Goal: Information Seeking & Learning: Learn about a topic

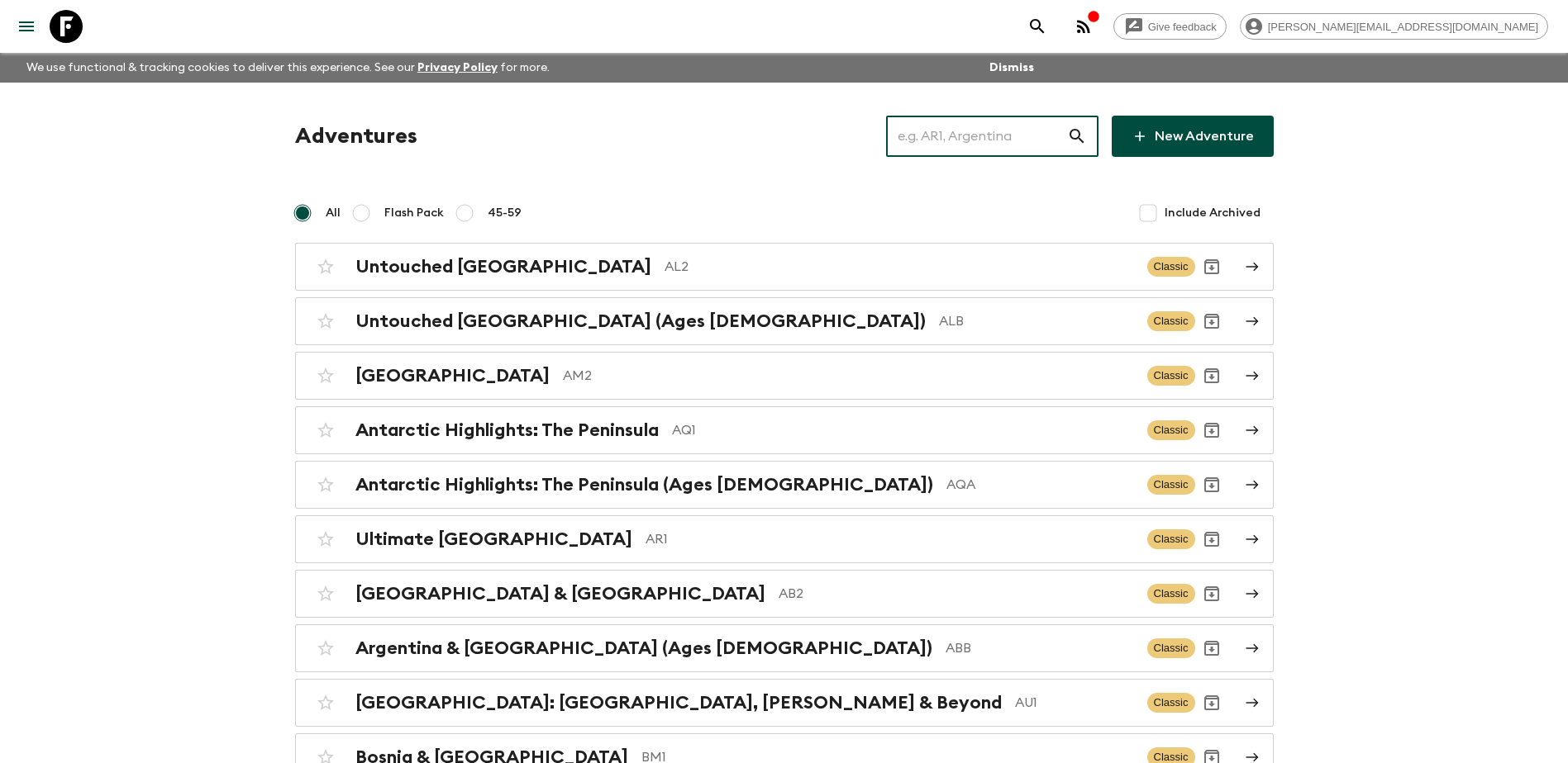
click at [987, 148] on input "text" at bounding box center [977, 136] width 181 height 47
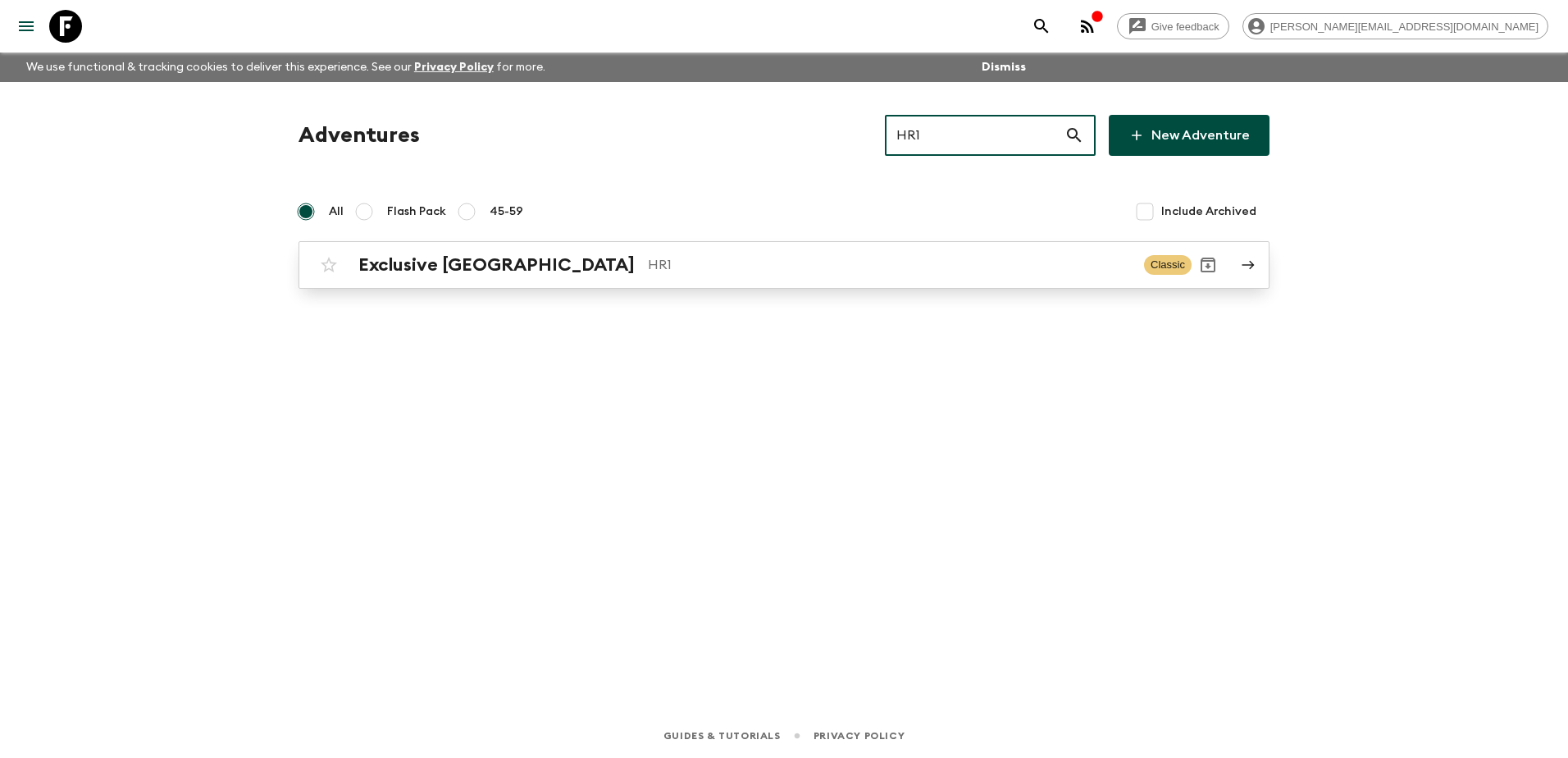
type input "HR1"
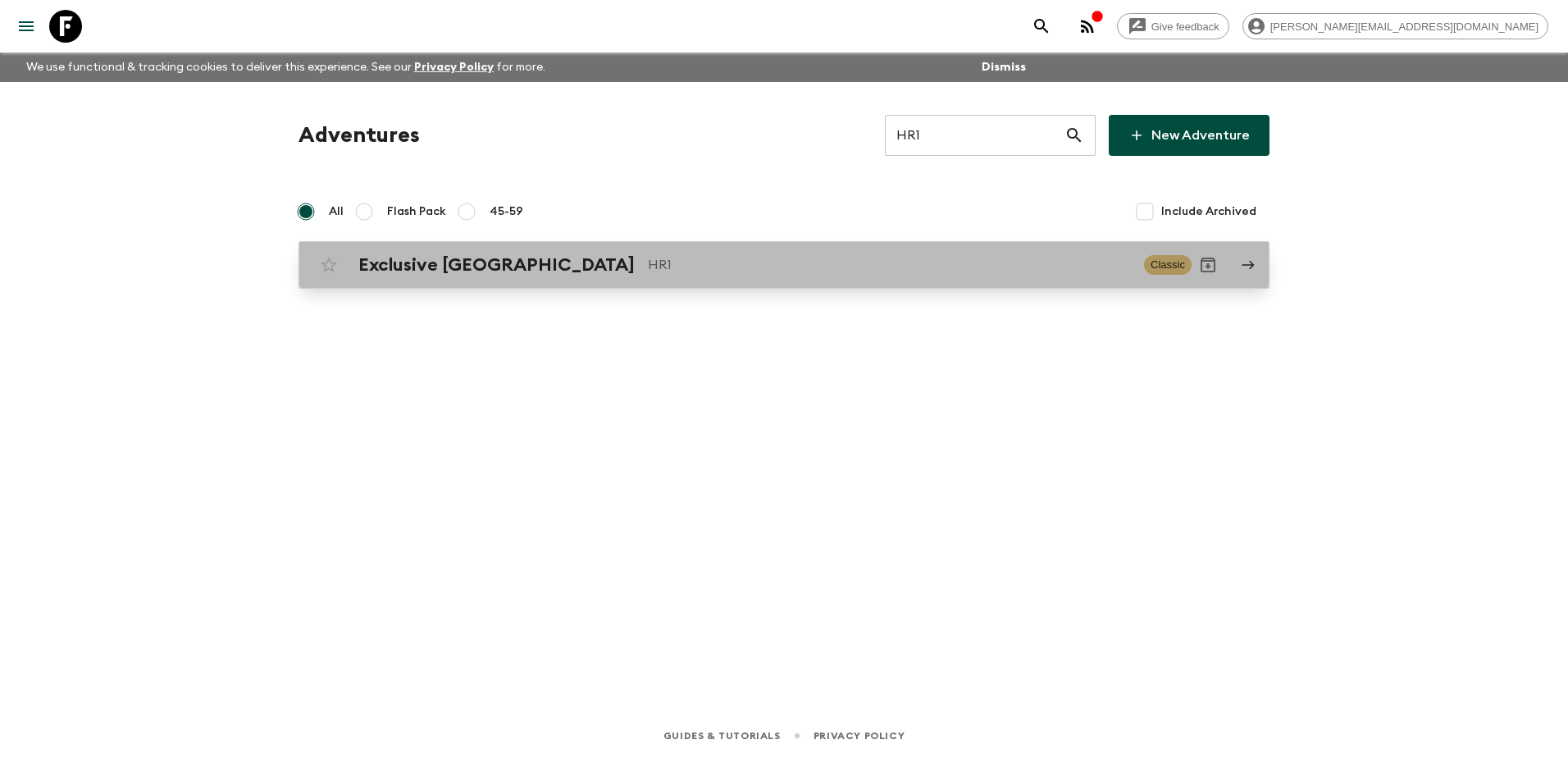
click at [511, 269] on div "Exclusive Croatia HR1" at bounding box center [745, 265] width 773 height 21
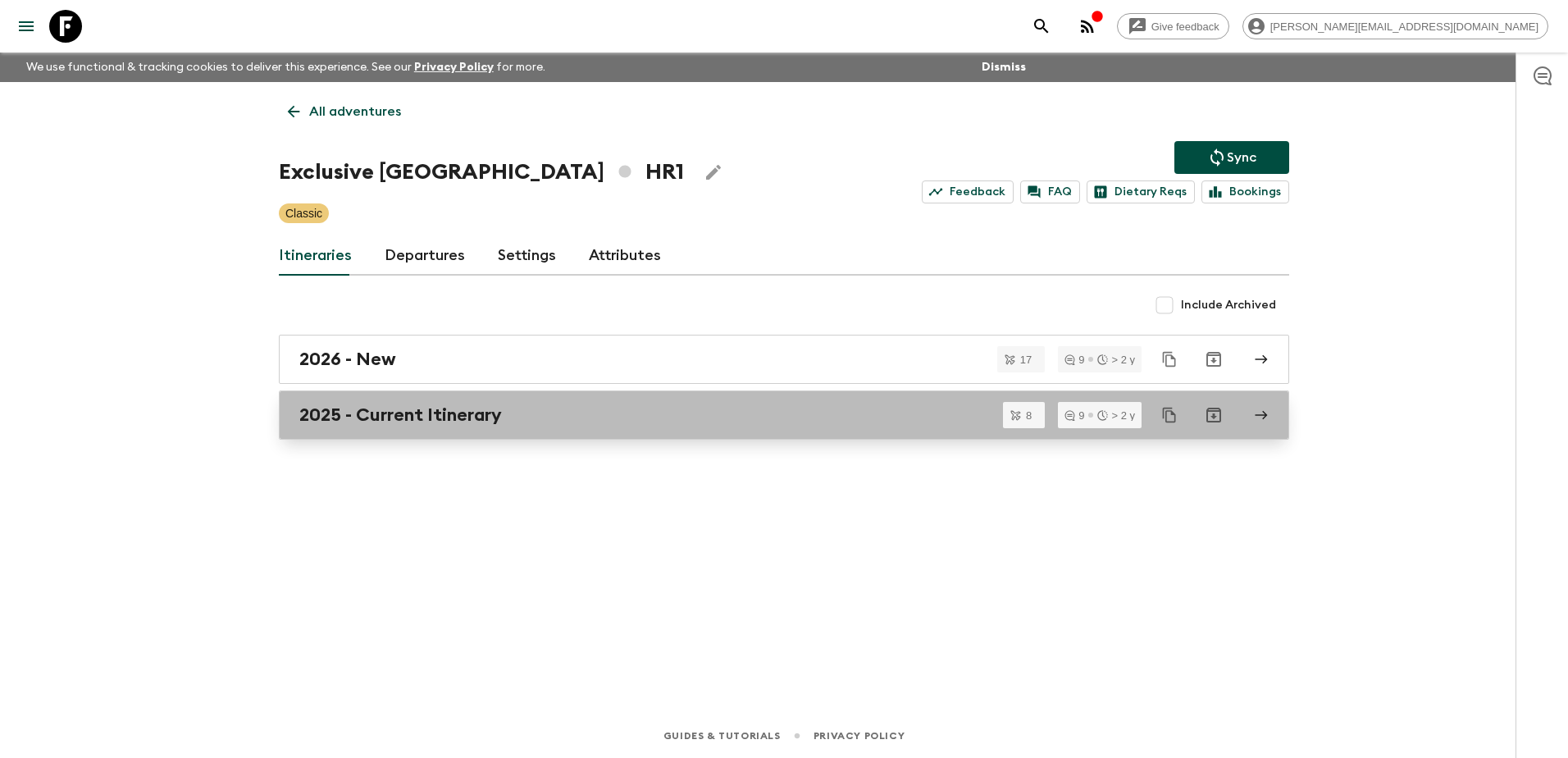
click at [427, 419] on h2 "2025 - Current Itinerary" at bounding box center [400, 415] width 202 height 21
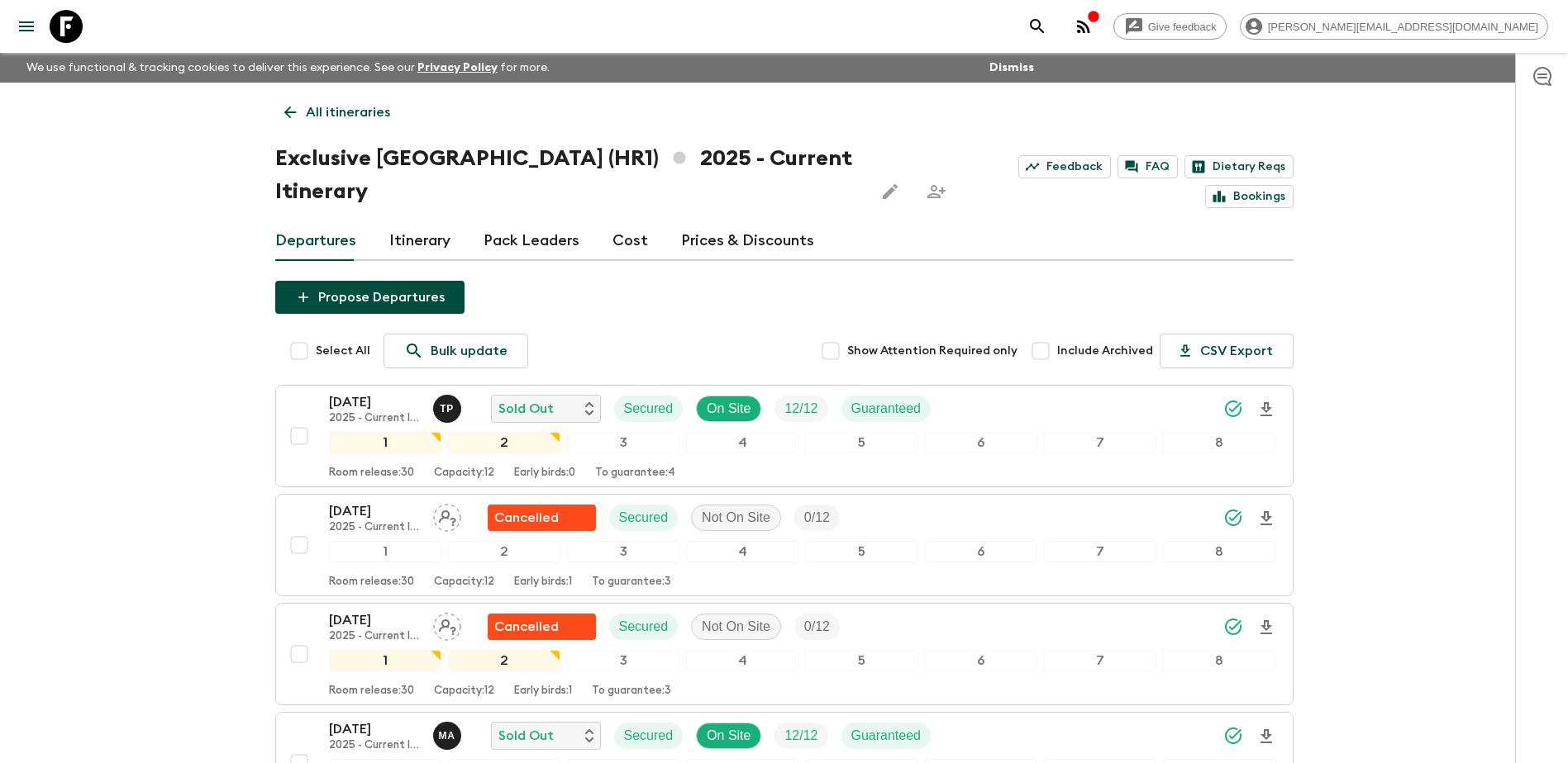
click at [604, 222] on div "Departures Itinerary Pack Leaders Cost Prices & Discounts" at bounding box center [784, 241] width 1018 height 40
click at [617, 222] on link "Cost" at bounding box center [630, 241] width 36 height 40
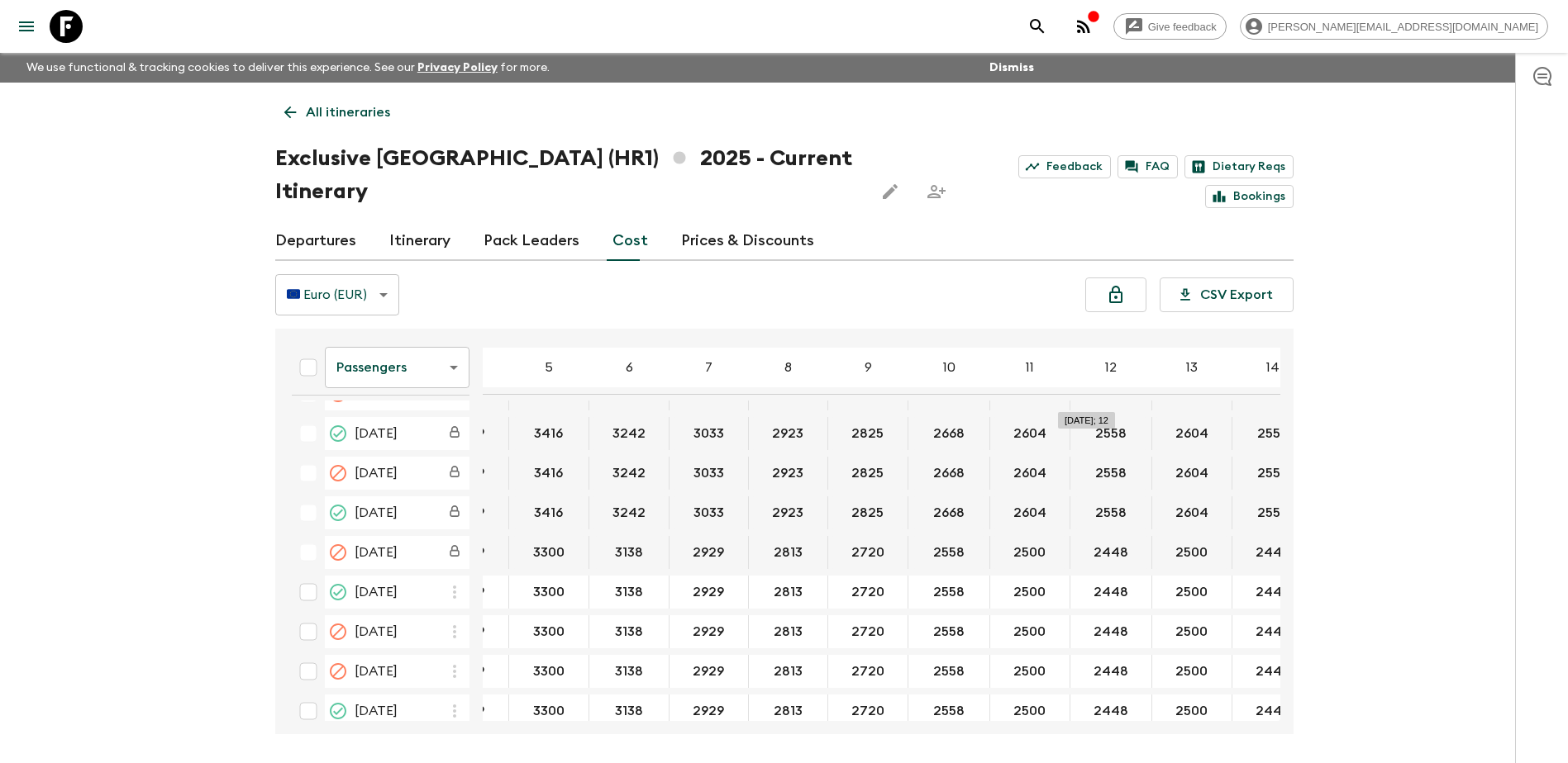
scroll to position [667, 52]
